Goal: Check status: Check status

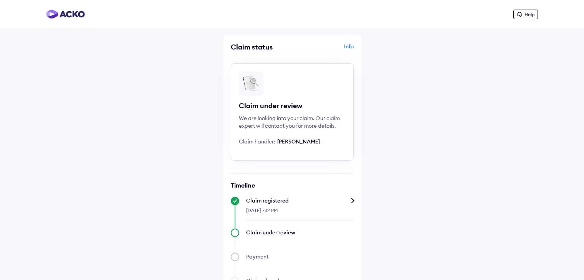
scroll to position [28, 0]
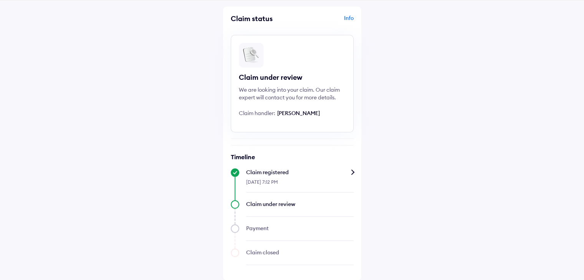
click at [352, 175] on div "Claim registered" at bounding box center [299, 173] width 107 height 8
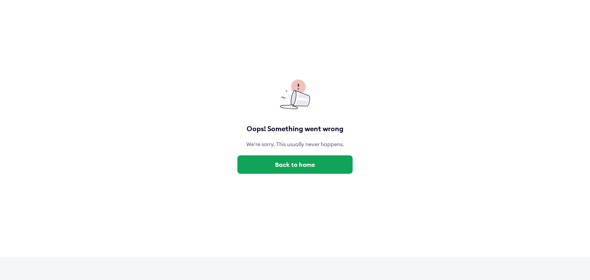
click at [303, 164] on button "Back to home" at bounding box center [294, 164] width 115 height 18
